Goal: Find specific page/section: Find specific page/section

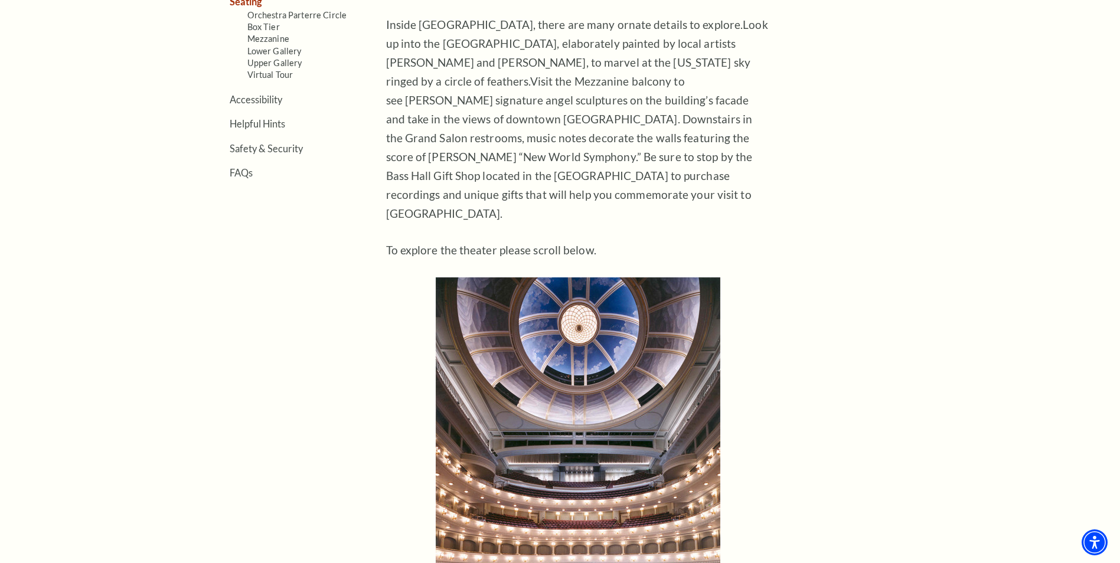
scroll to position [295, 0]
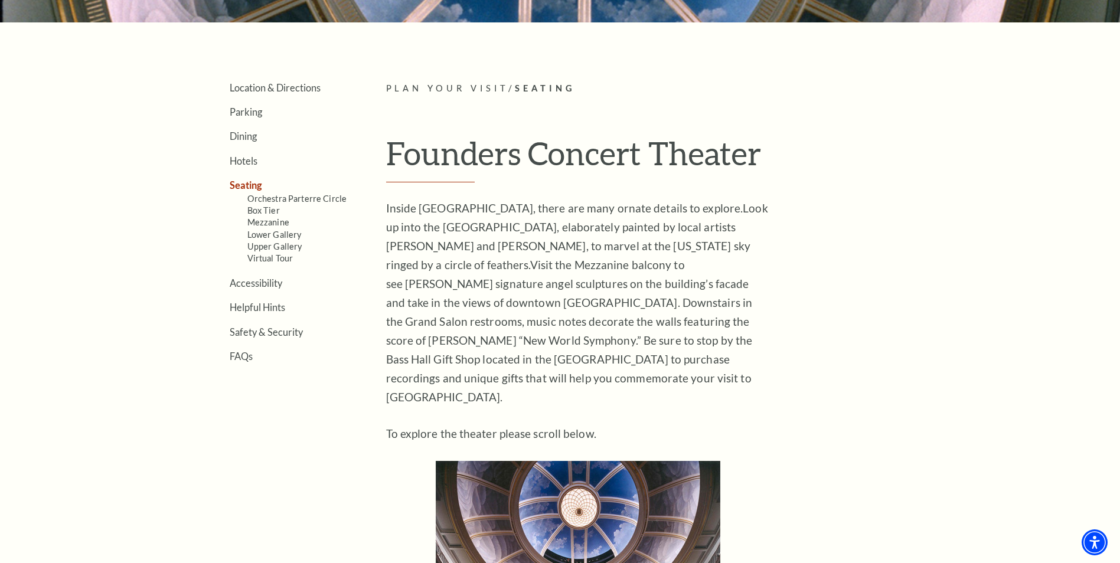
click at [244, 184] on link "Seating" at bounding box center [246, 184] width 32 height 11
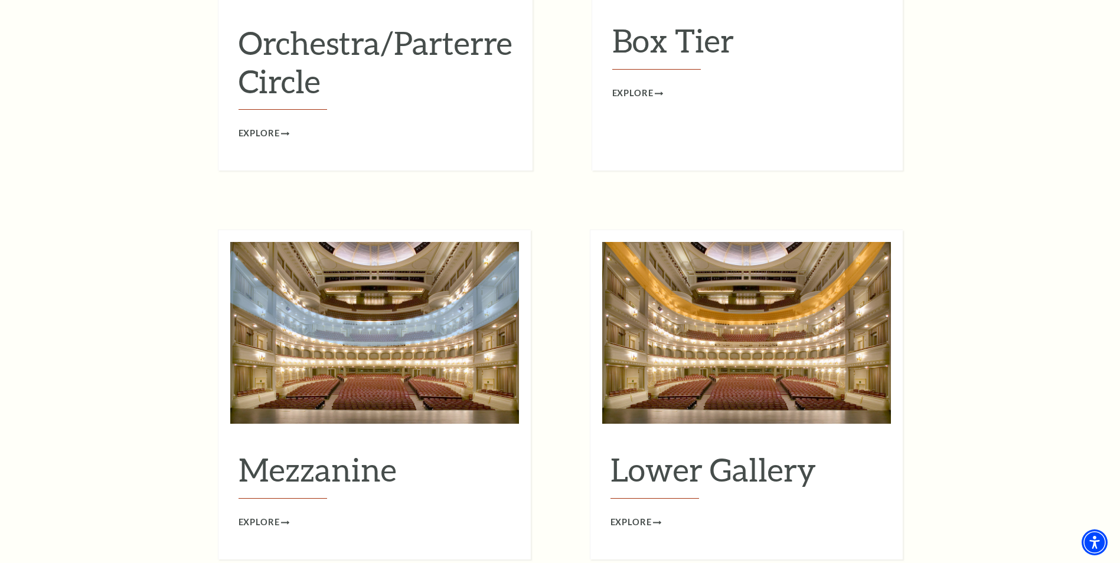
scroll to position [1535, 0]
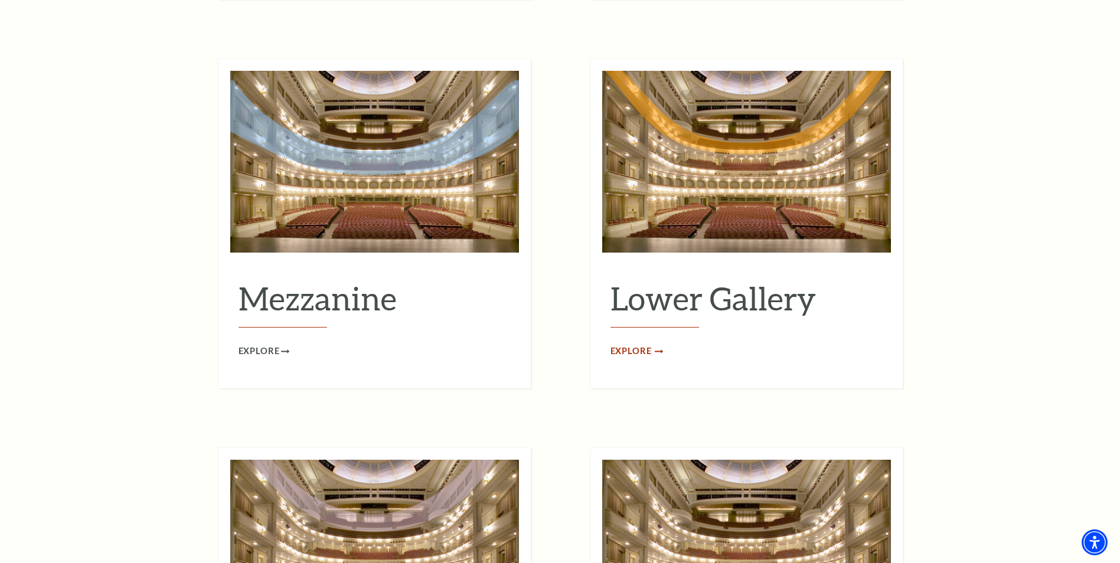
click at [643, 344] on span "Explore" at bounding box center [630, 351] width 41 height 15
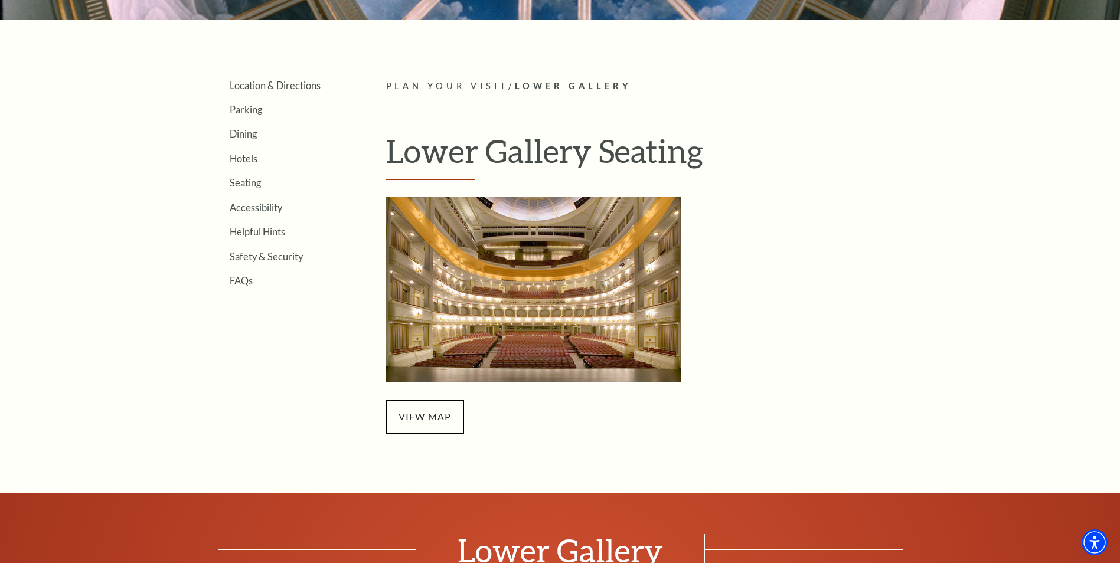
scroll to position [295, 0]
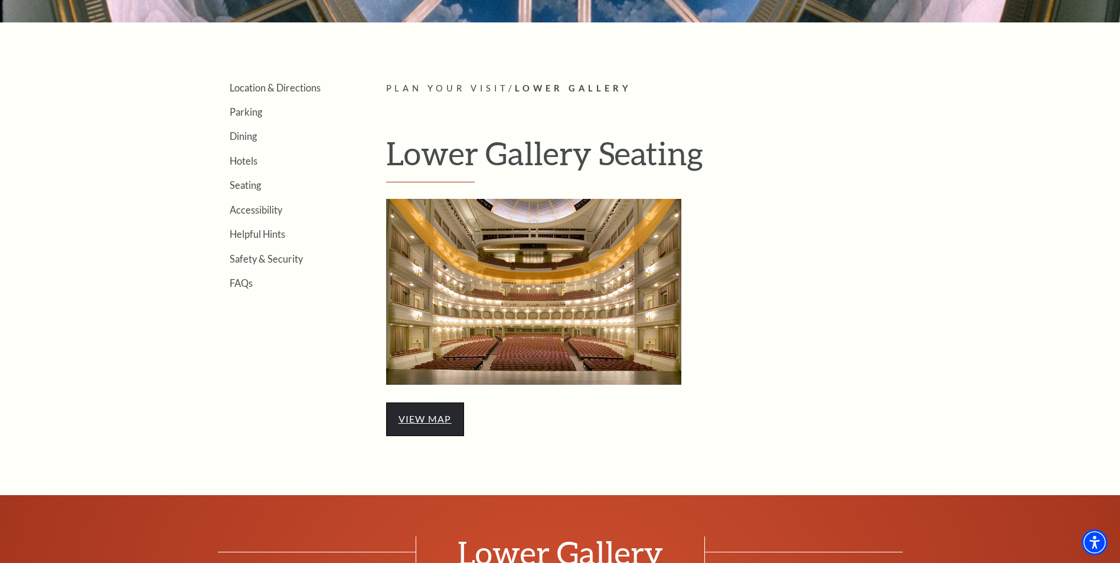
click at [428, 415] on link "view map" at bounding box center [424, 418] width 53 height 11
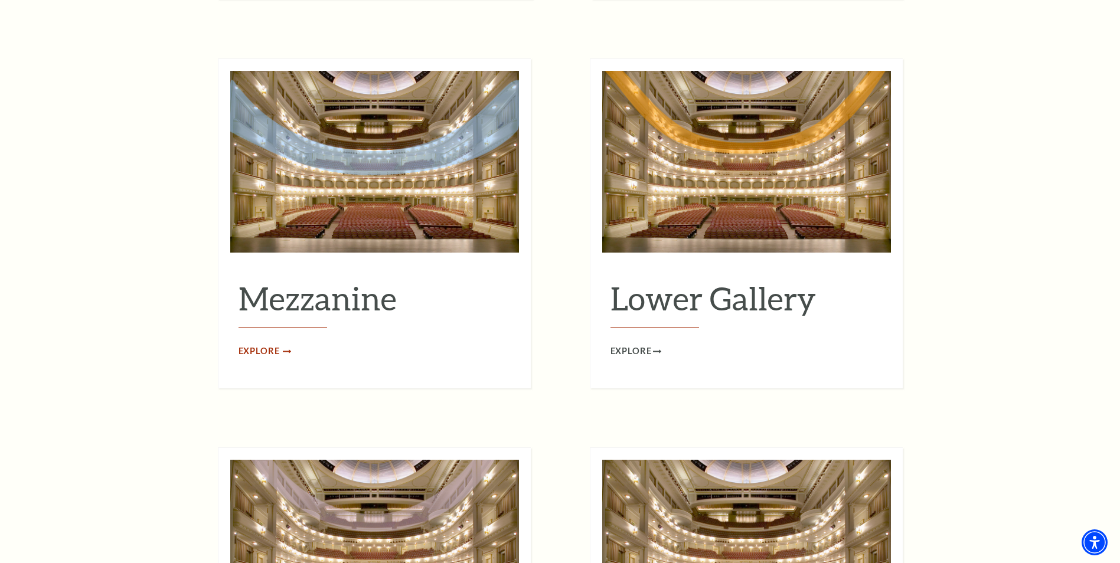
click at [267, 344] on span "Explore" at bounding box center [258, 351] width 41 height 15
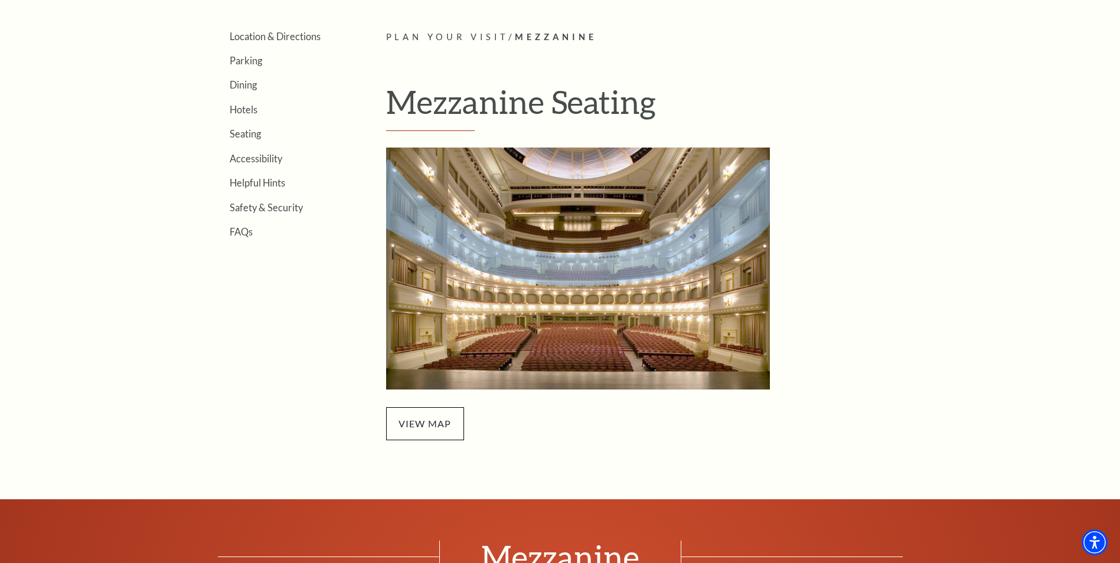
scroll to position [413, 0]
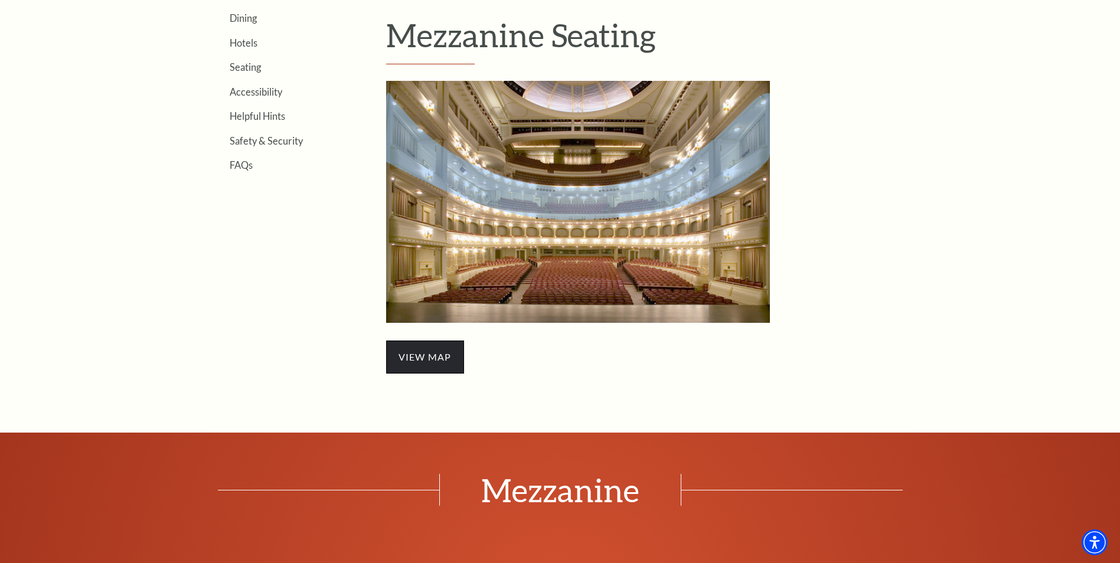
click at [427, 361] on span "view map" at bounding box center [425, 357] width 78 height 33
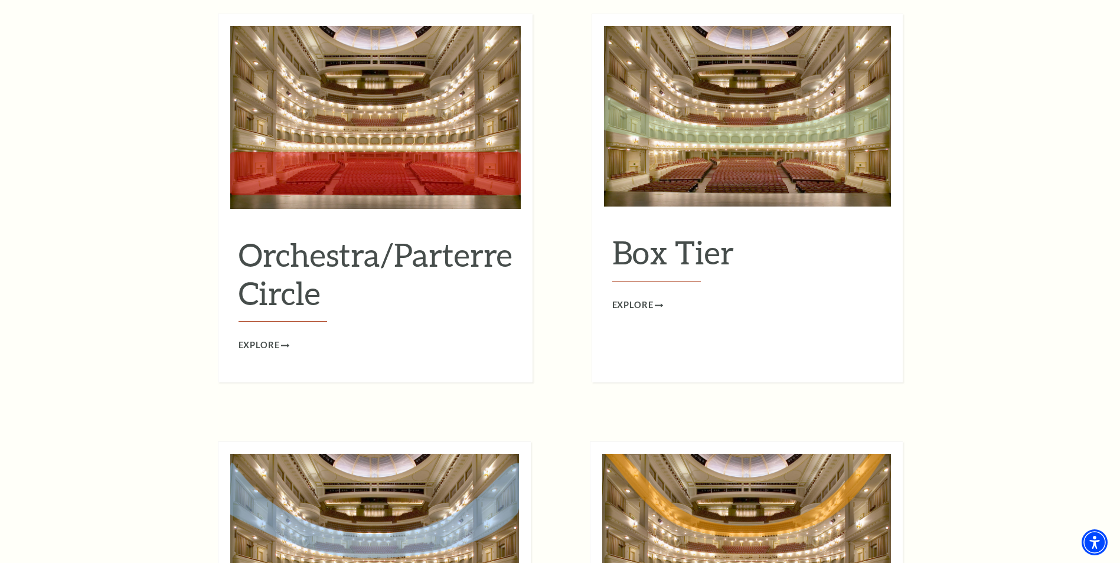
scroll to position [1121, 0]
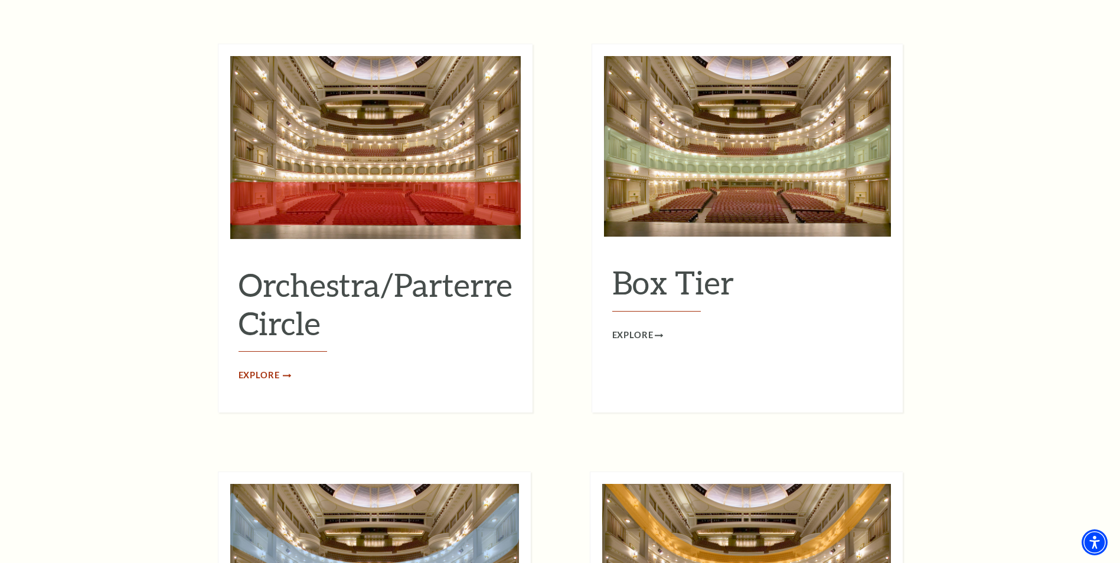
click at [265, 368] on span "Explore" at bounding box center [258, 375] width 41 height 15
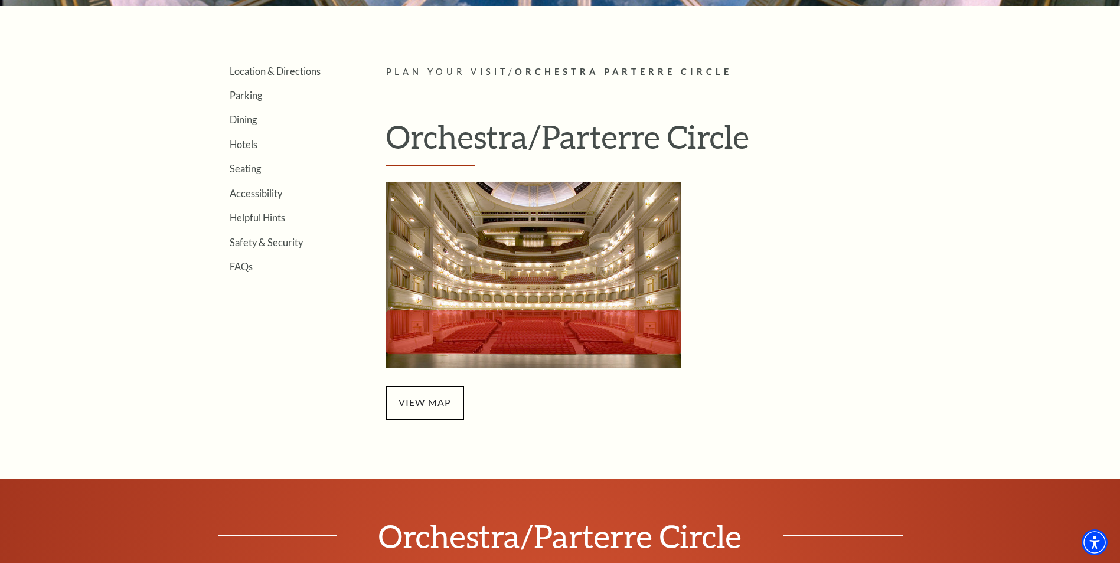
scroll to position [472, 0]
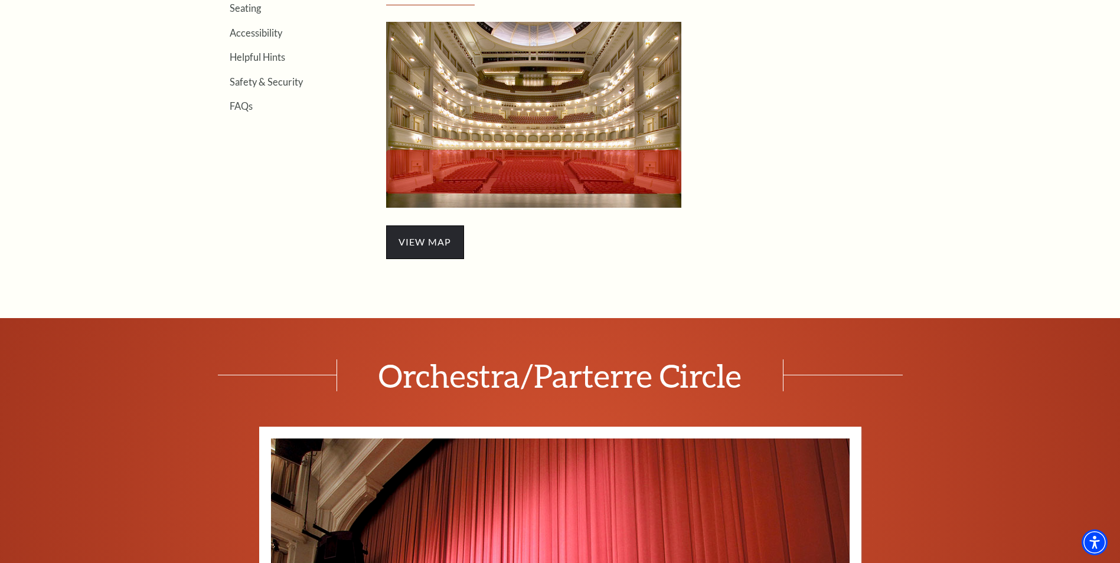
click at [425, 237] on span "view map" at bounding box center [425, 241] width 78 height 33
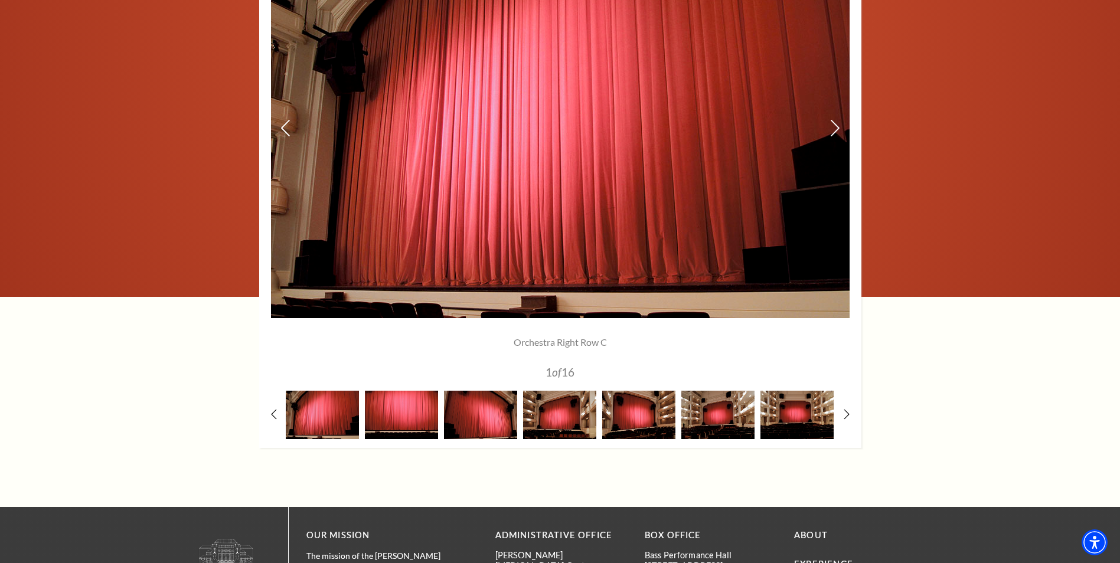
scroll to position [1121, 0]
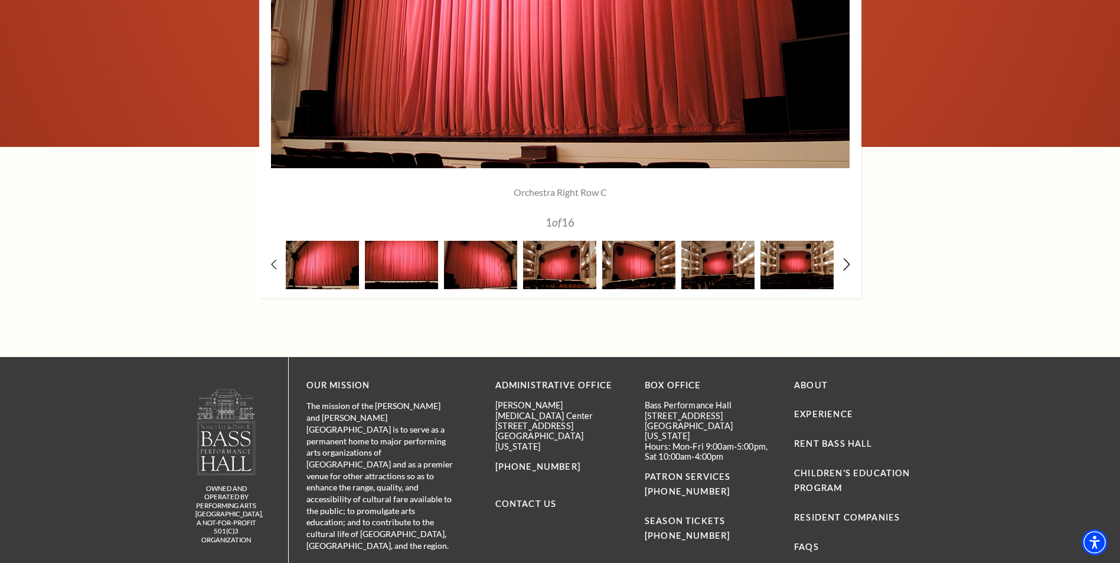
click at [846, 264] on icon at bounding box center [846, 264] width 8 height 12
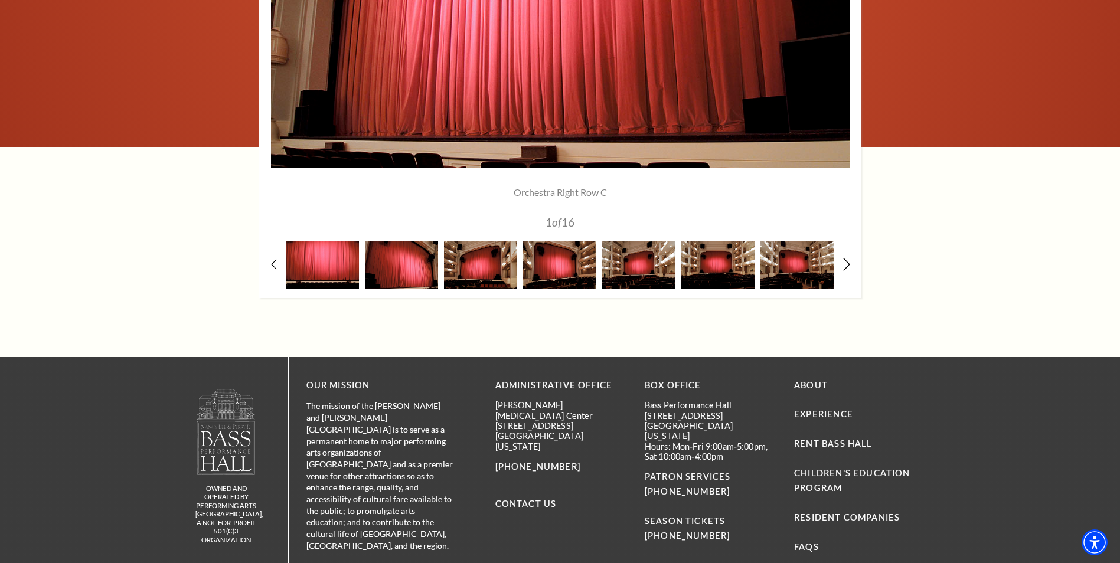
click at [846, 264] on icon at bounding box center [846, 264] width 8 height 12
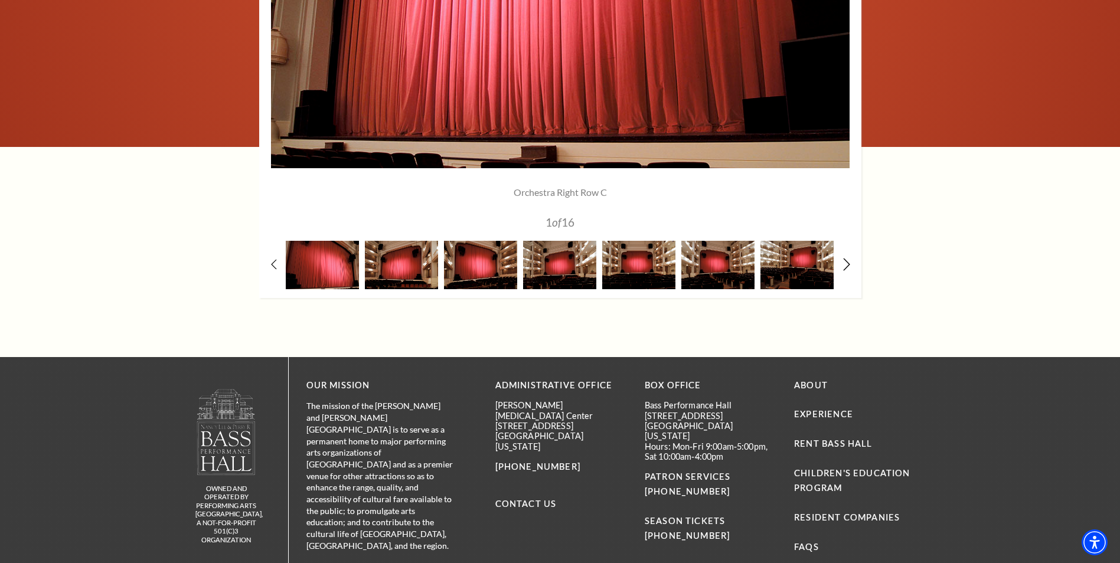
click at [846, 264] on icon at bounding box center [846, 264] width 8 height 12
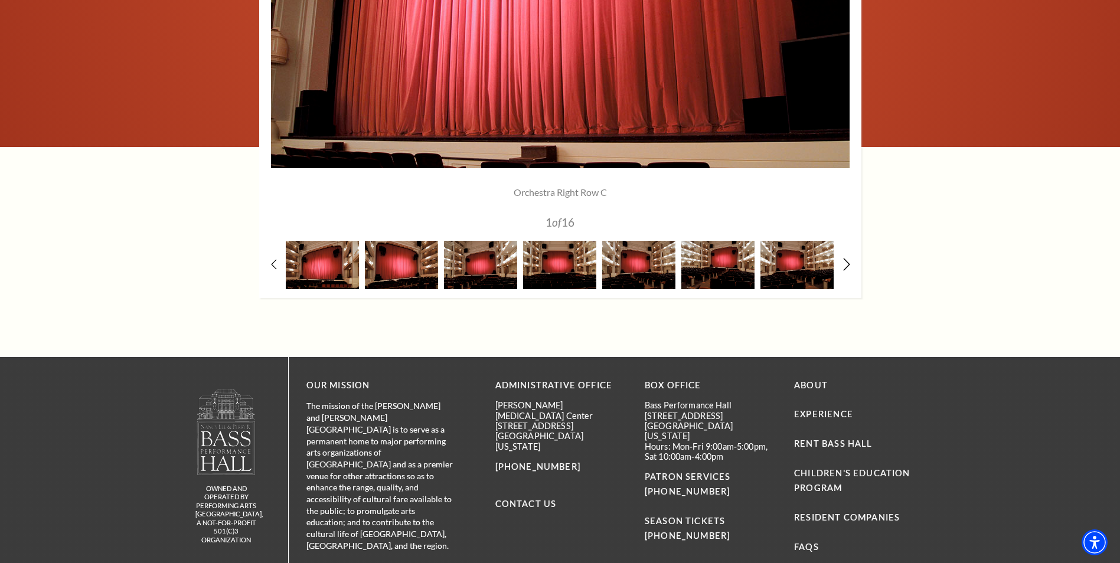
click at [846, 264] on icon at bounding box center [846, 264] width 8 height 12
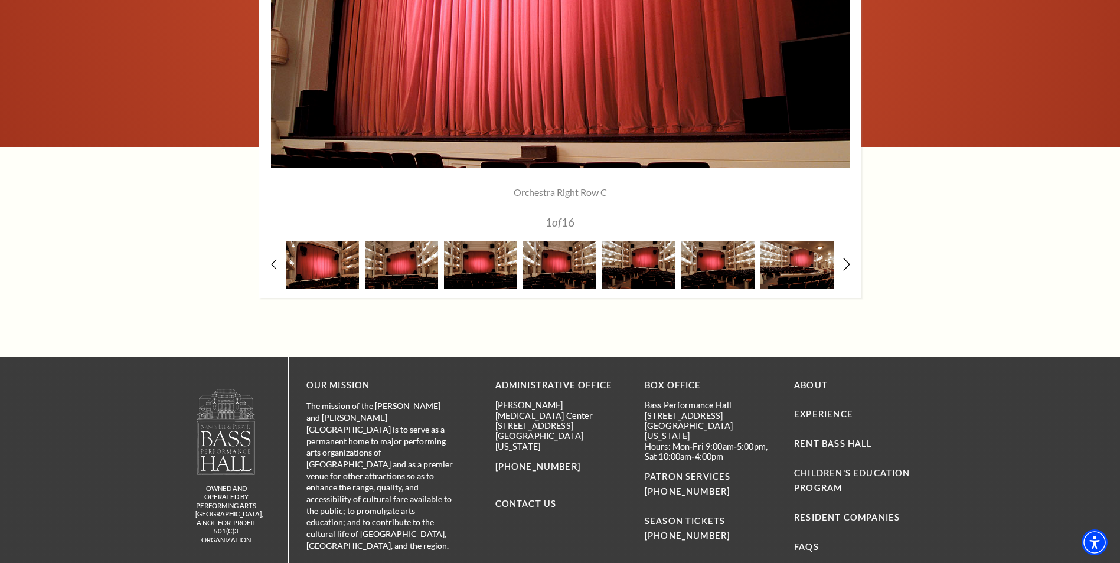
click at [846, 264] on icon at bounding box center [846, 264] width 8 height 12
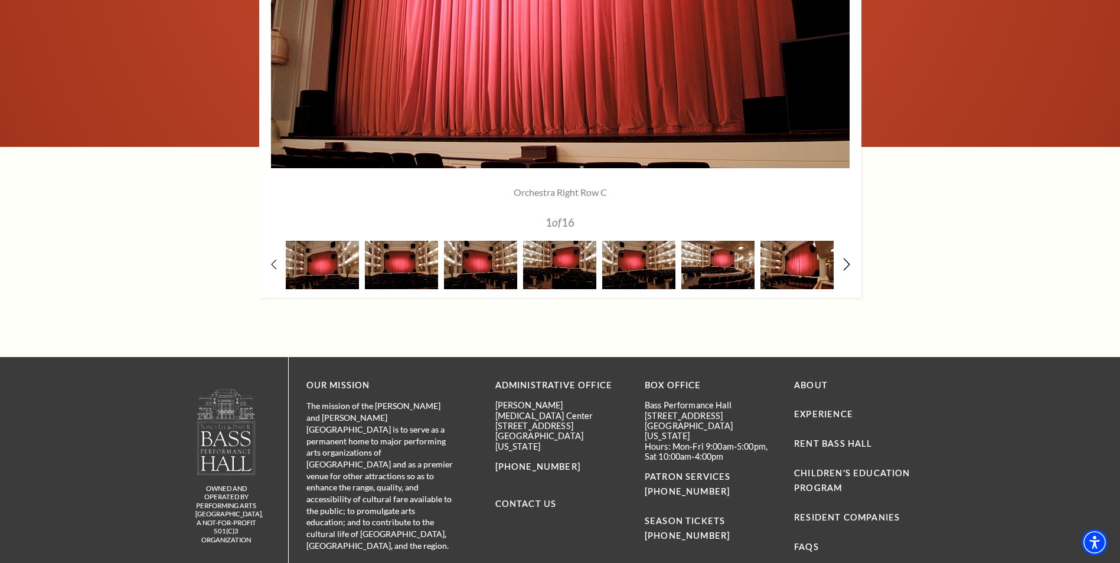
click at [846, 264] on icon at bounding box center [846, 264] width 8 height 12
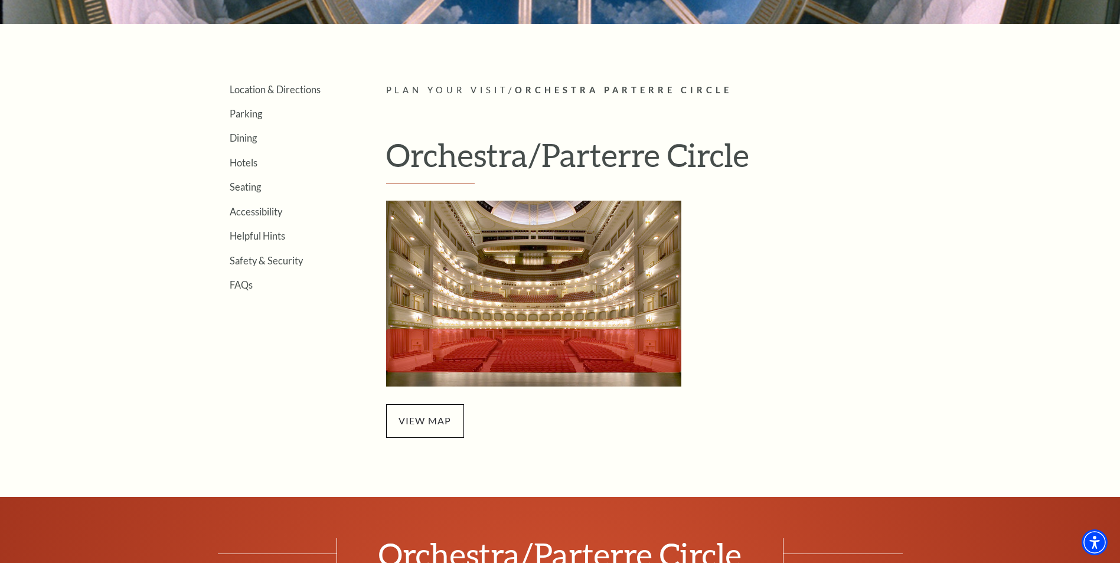
scroll to position [295, 0]
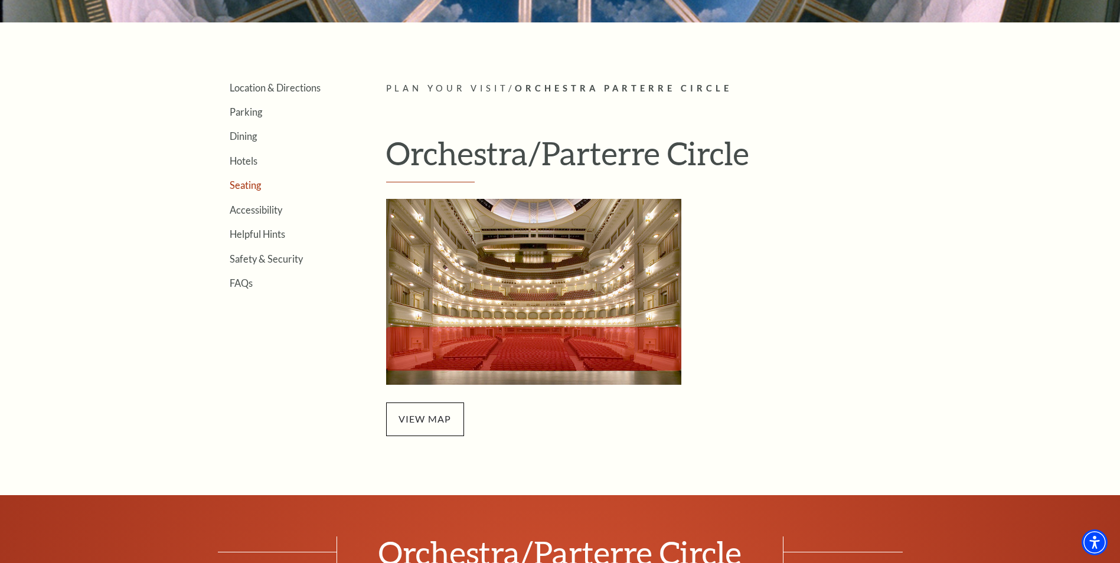
click at [255, 187] on link "Seating" at bounding box center [245, 184] width 31 height 11
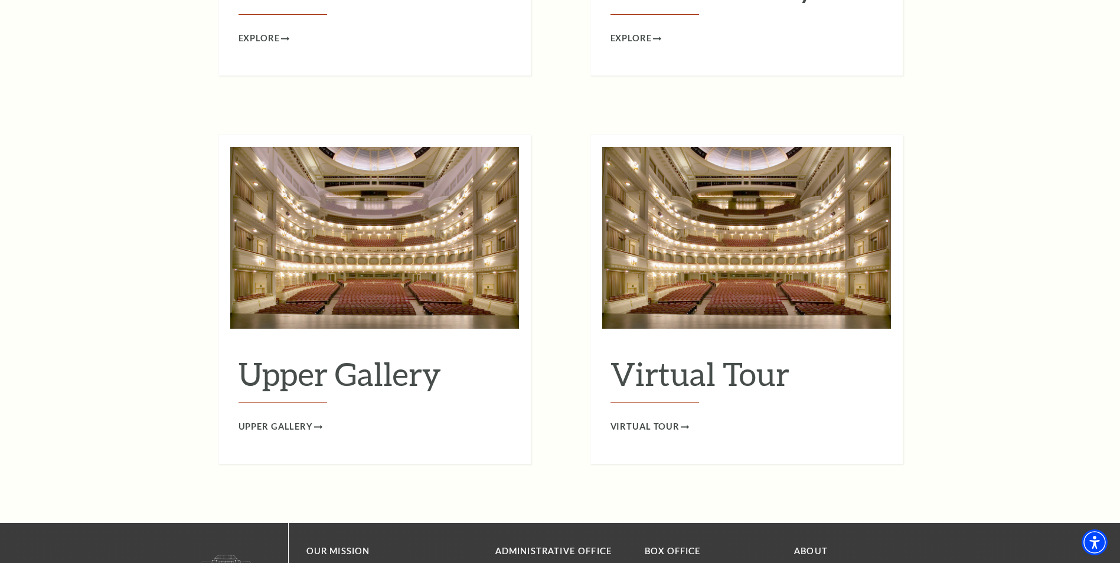
scroll to position [1889, 0]
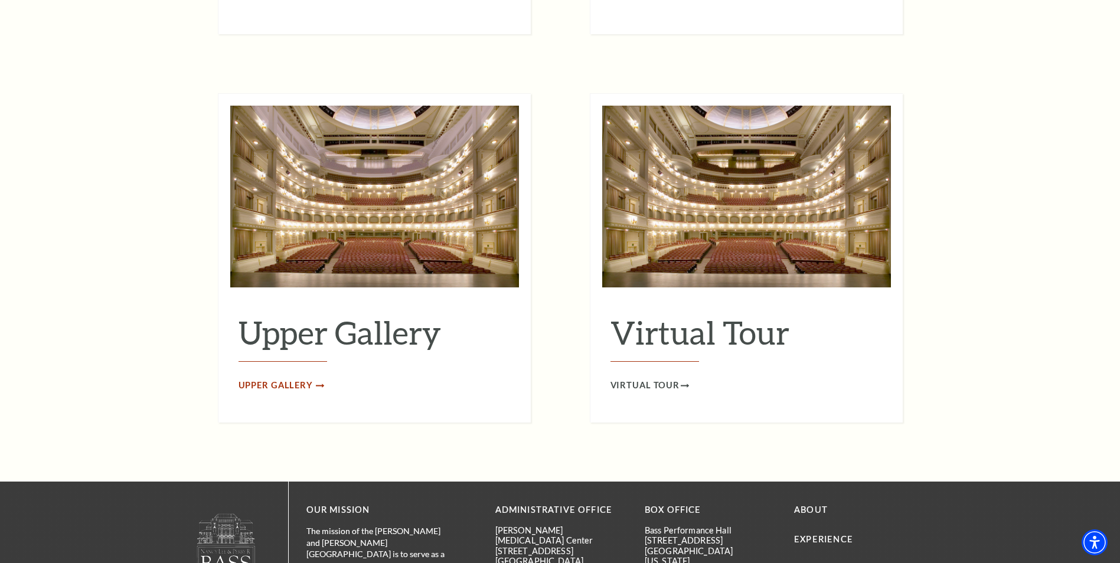
click at [279, 378] on span "Upper Gallery" at bounding box center [275, 385] width 74 height 15
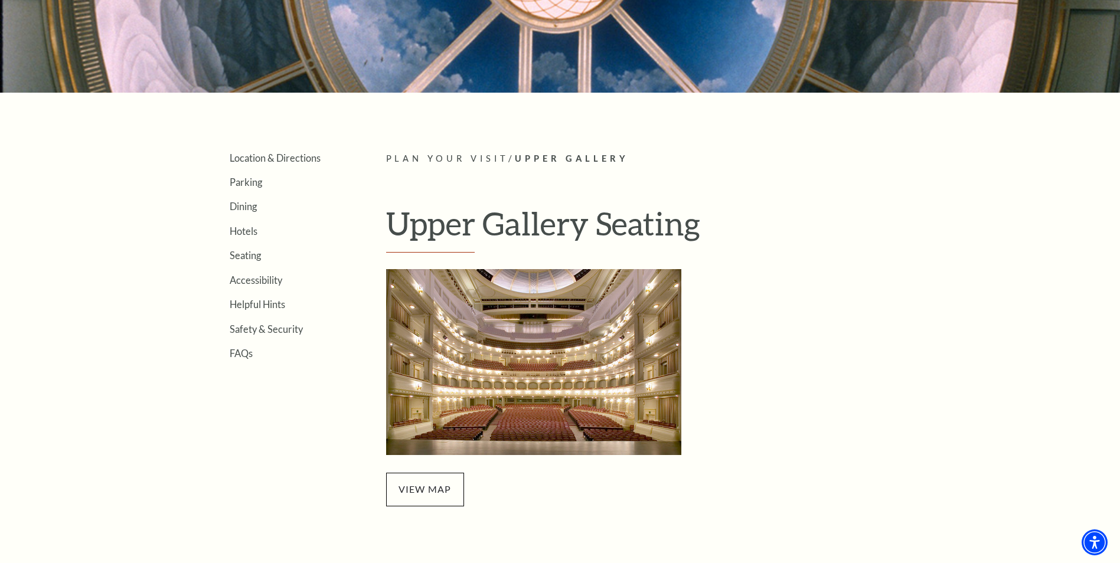
scroll to position [472, 0]
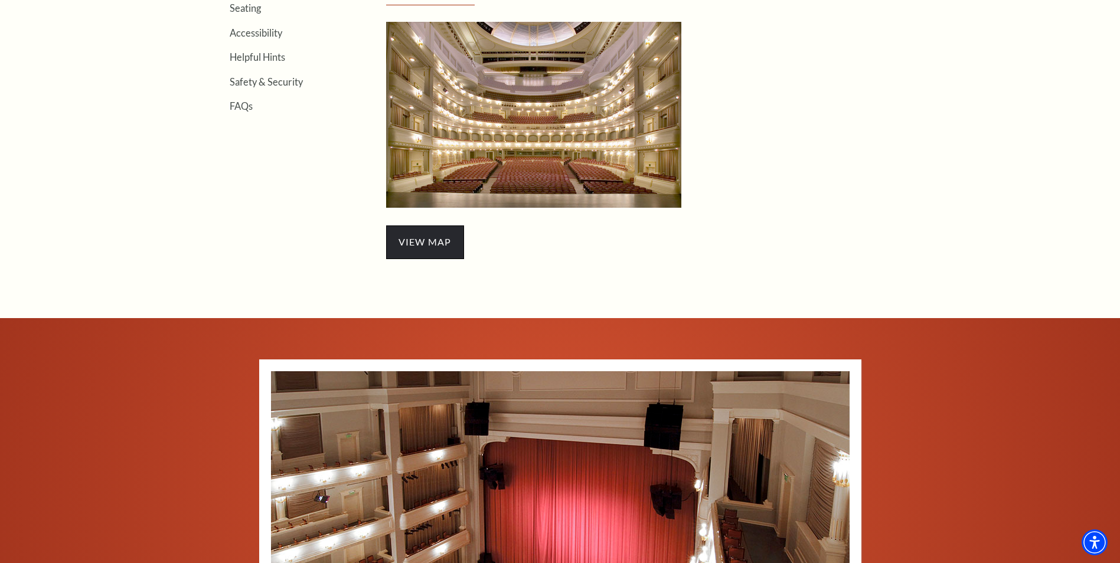
click at [447, 237] on span "view map" at bounding box center [425, 241] width 78 height 33
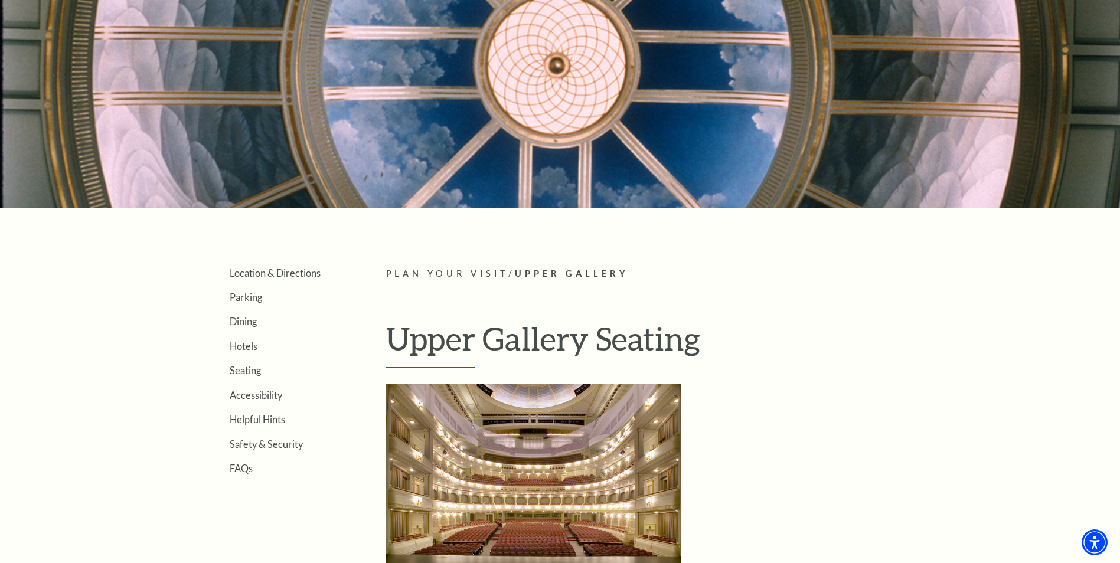
scroll to position [0, 0]
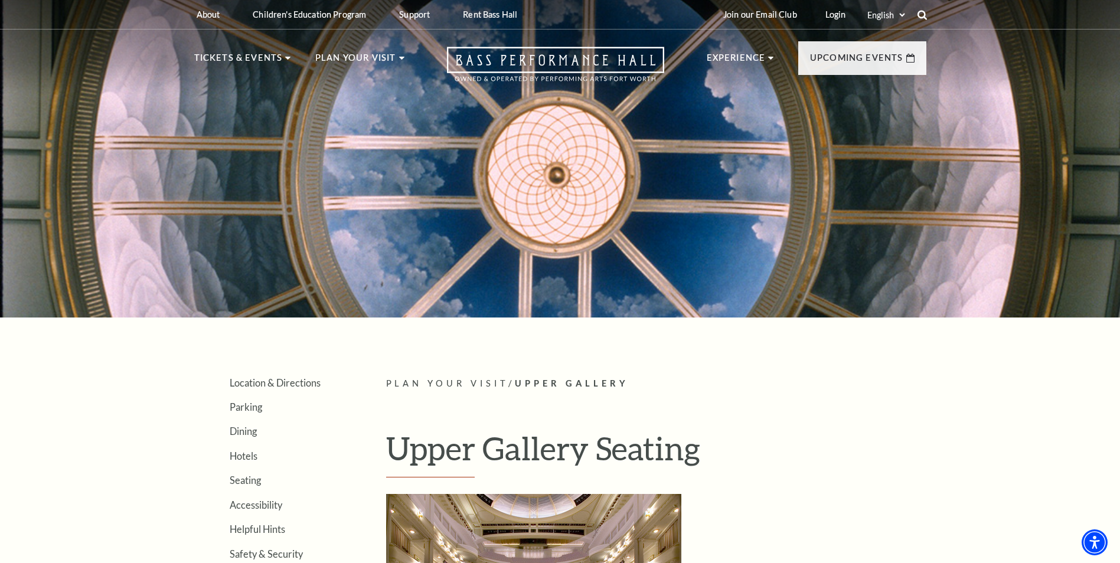
click at [925, 11] on icon at bounding box center [922, 14] width 11 height 11
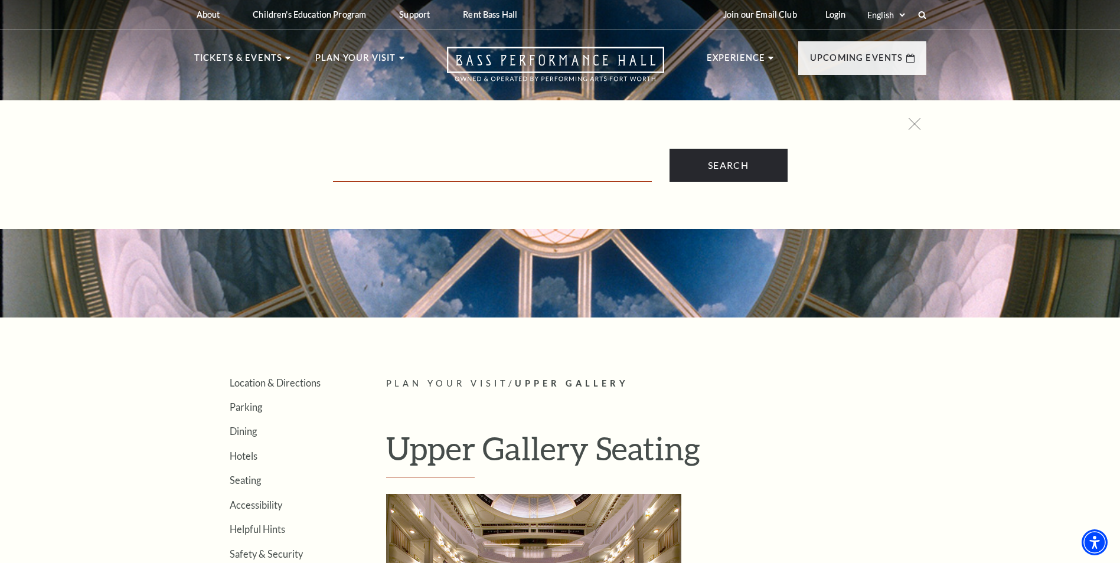
click at [421, 168] on input "Text field" at bounding box center [492, 170] width 319 height 24
type input "L 109"
click at [669, 149] on input "Search" at bounding box center [728, 165] width 118 height 33
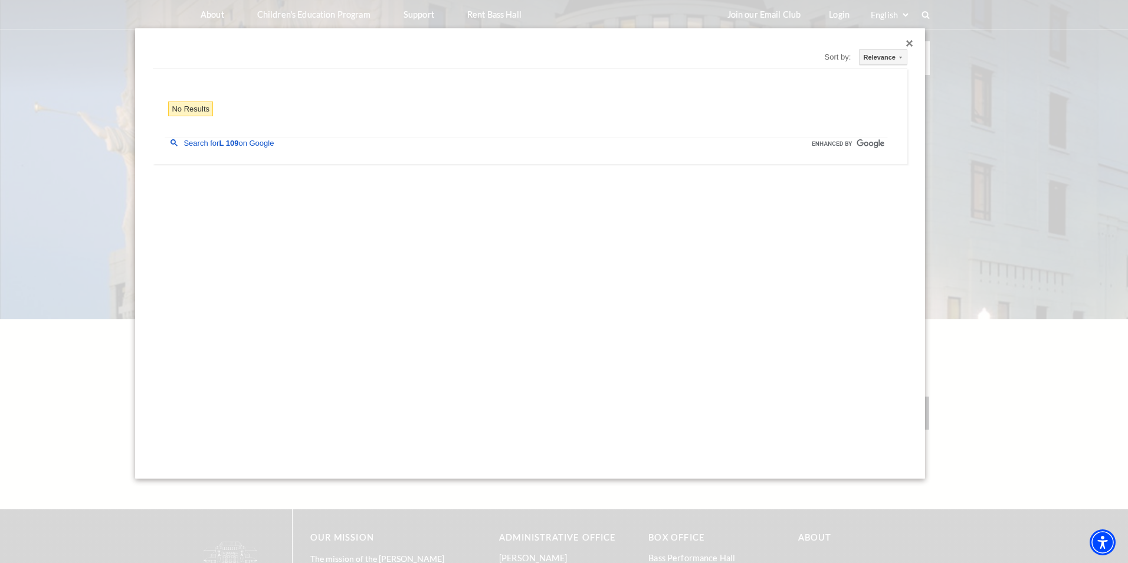
click at [911, 40] on div "Close dialog" at bounding box center [910, 43] width 7 height 7
